Goal: Check status: Check status

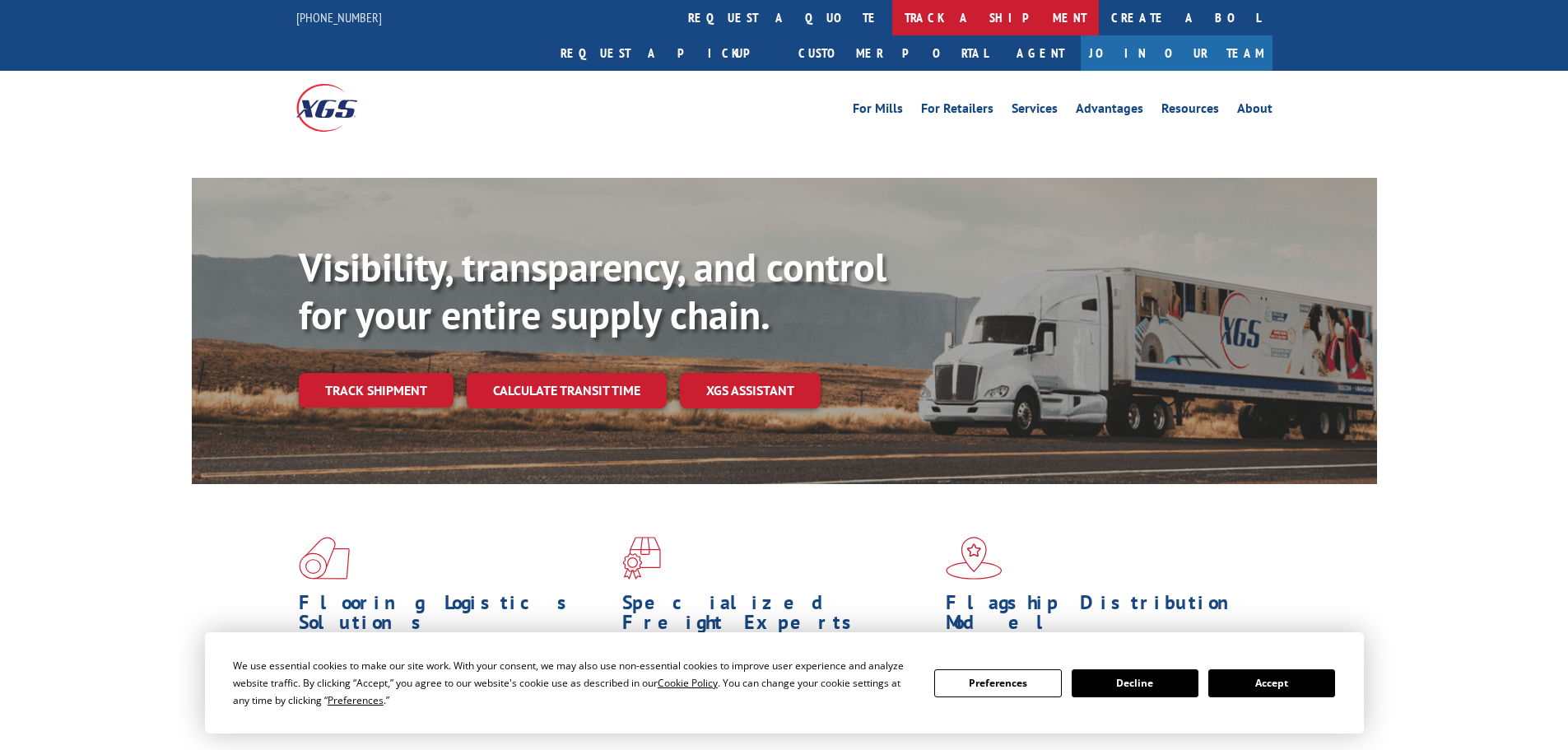
click at [892, 23] on link "track a shipment" at bounding box center [995, 17] width 206 height 35
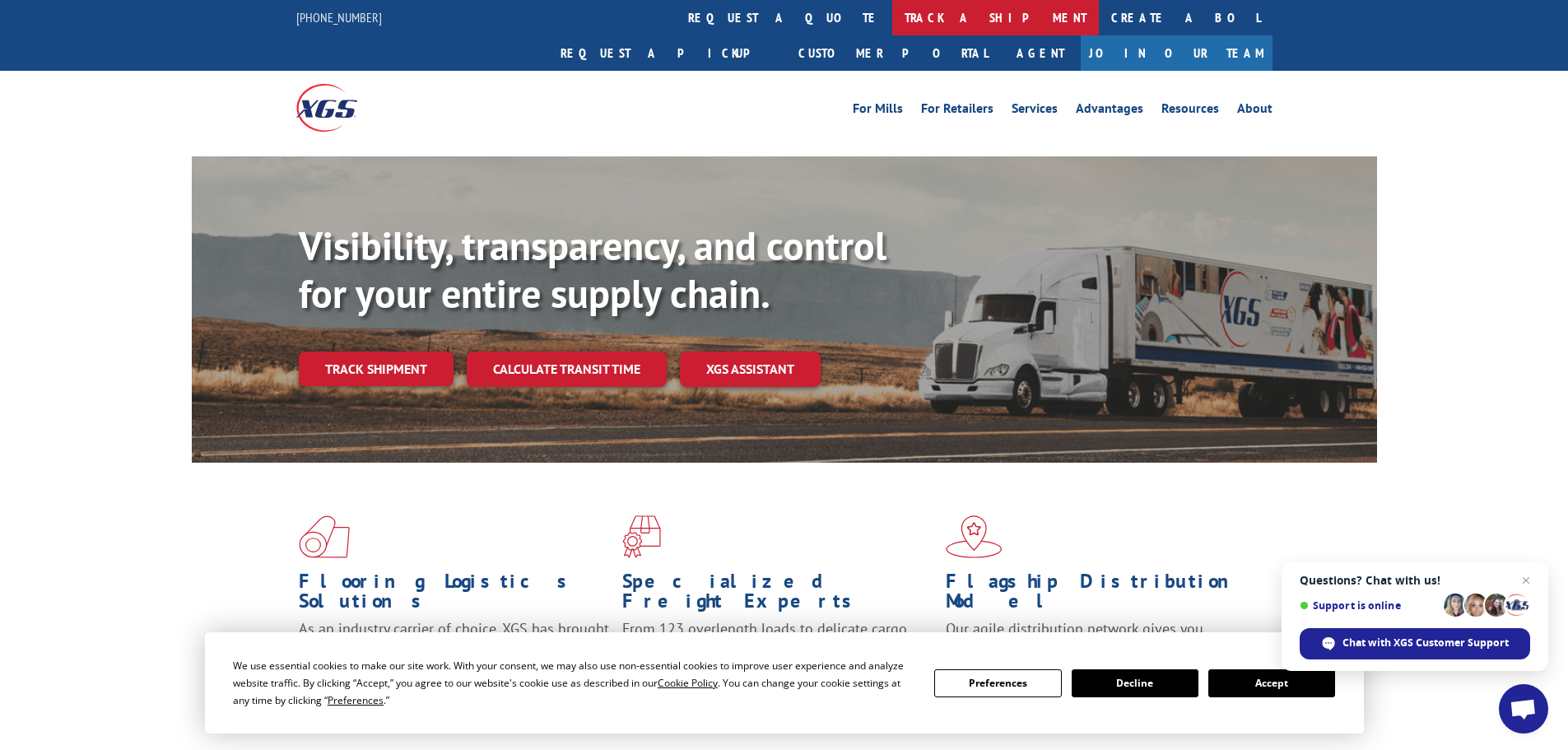
click at [892, 29] on link "track a shipment" at bounding box center [995, 17] width 206 height 35
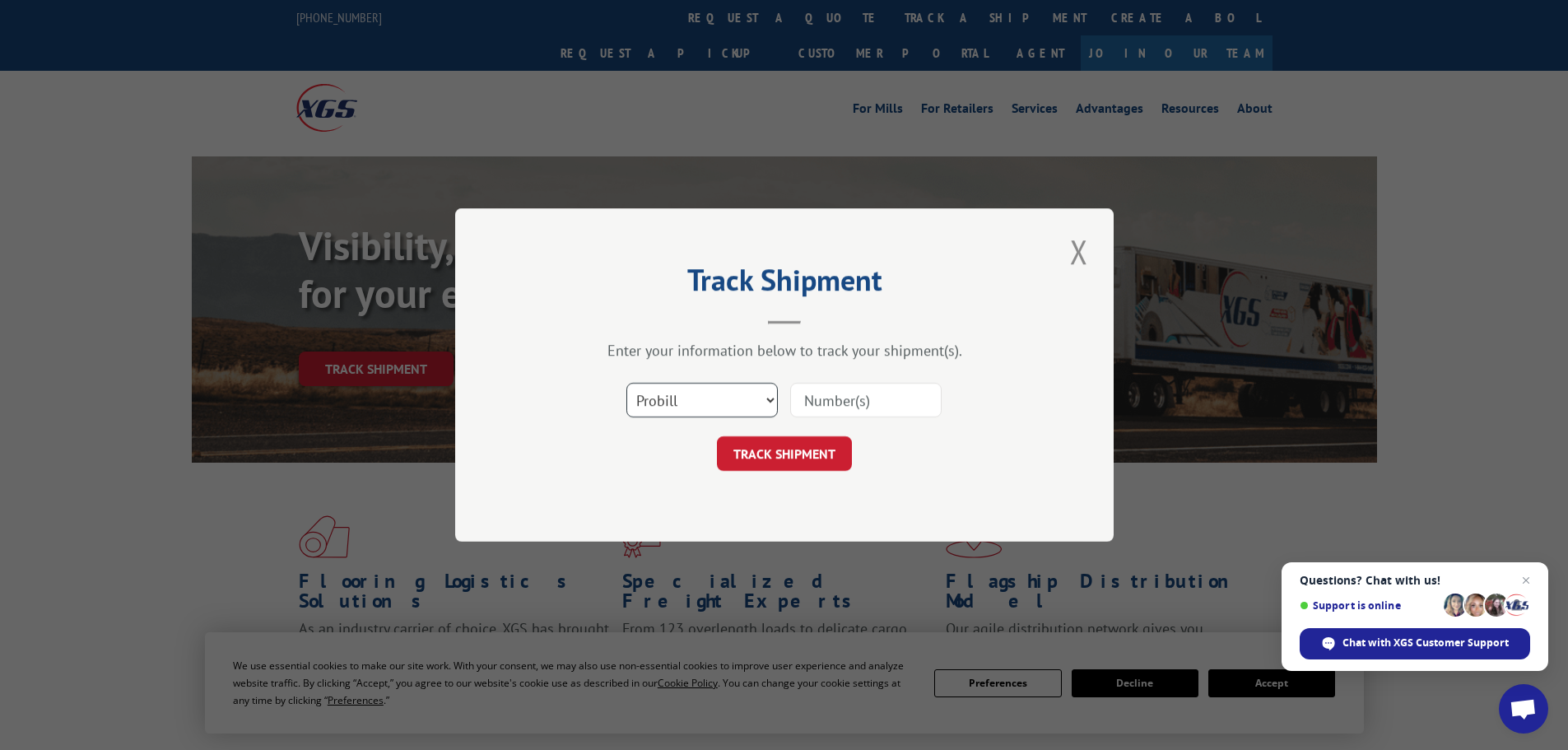
click at [702, 383] on select "Select category... Probill BOL PO" at bounding box center [702, 400] width 152 height 35
select select "bol"
click at [627, 383] on select "Select category... Probill BOL PO" at bounding box center [702, 400] width 152 height 35
click at [880, 413] on input at bounding box center [866, 400] width 152 height 35
paste input "5938632"
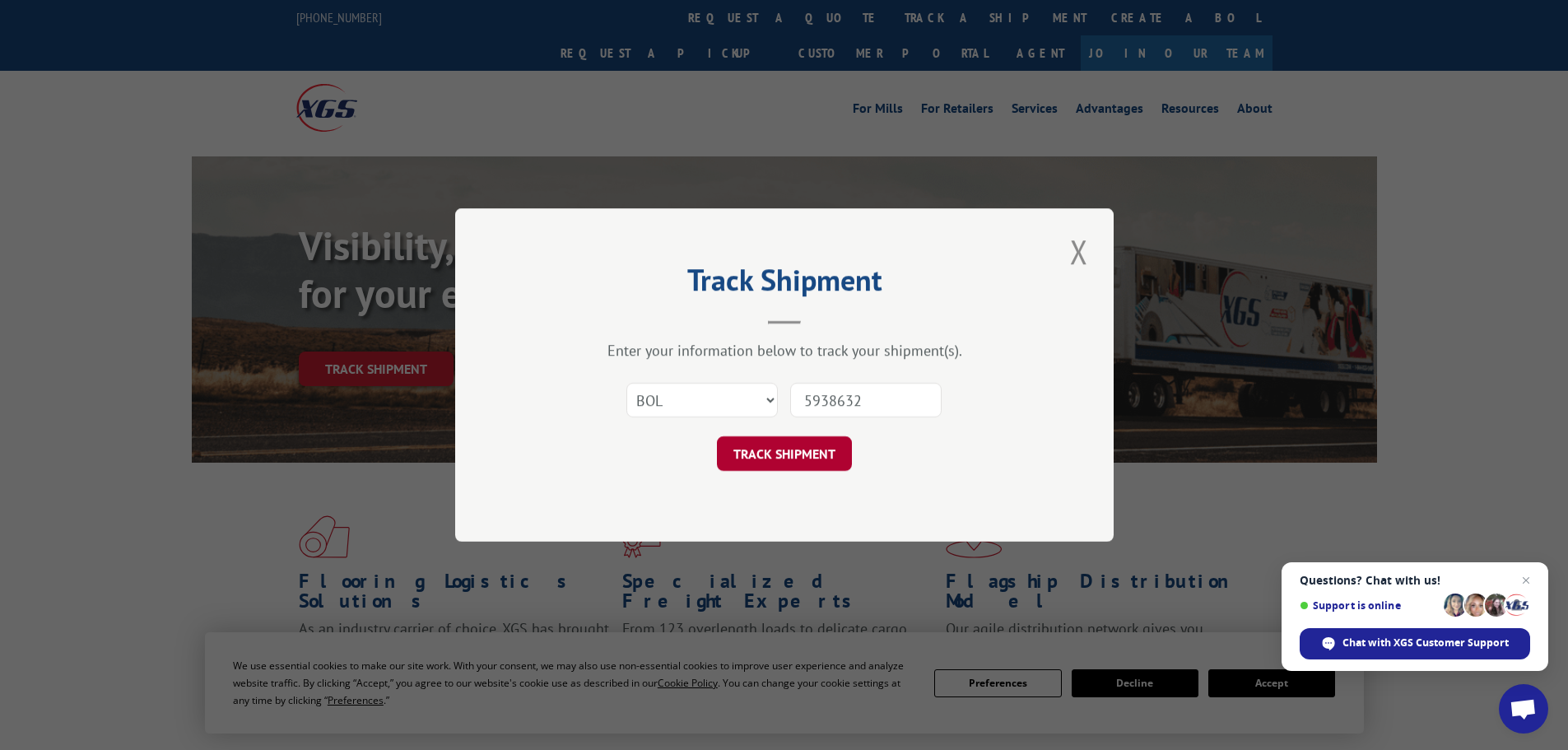
type input "5938632"
click at [831, 454] on button "TRACK SHIPMENT" at bounding box center [784, 453] width 135 height 35
